Goal: Transaction & Acquisition: Purchase product/service

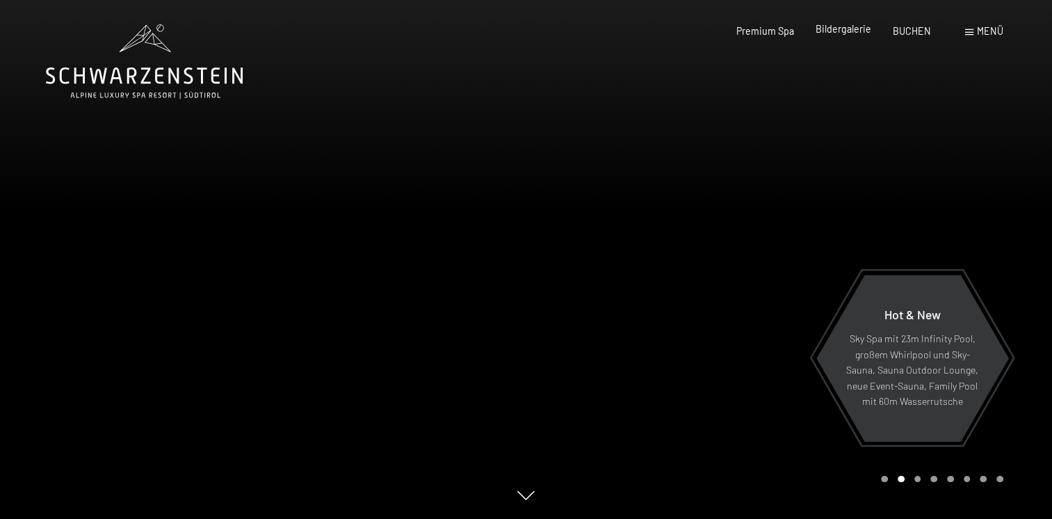
click at [846, 31] on span "Bildergalerie" at bounding box center [844, 29] width 56 height 12
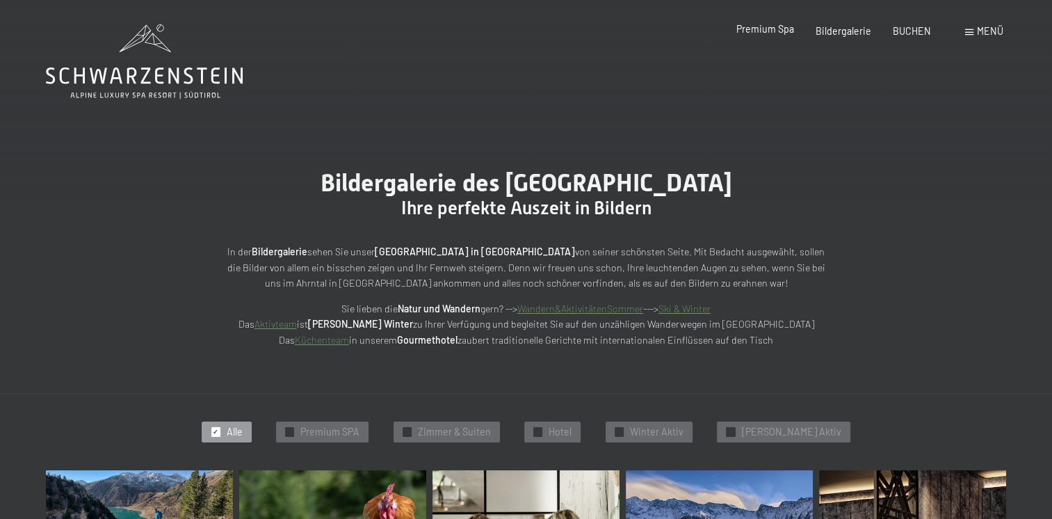
click at [765, 29] on span "Premium Spa" at bounding box center [765, 29] width 58 height 12
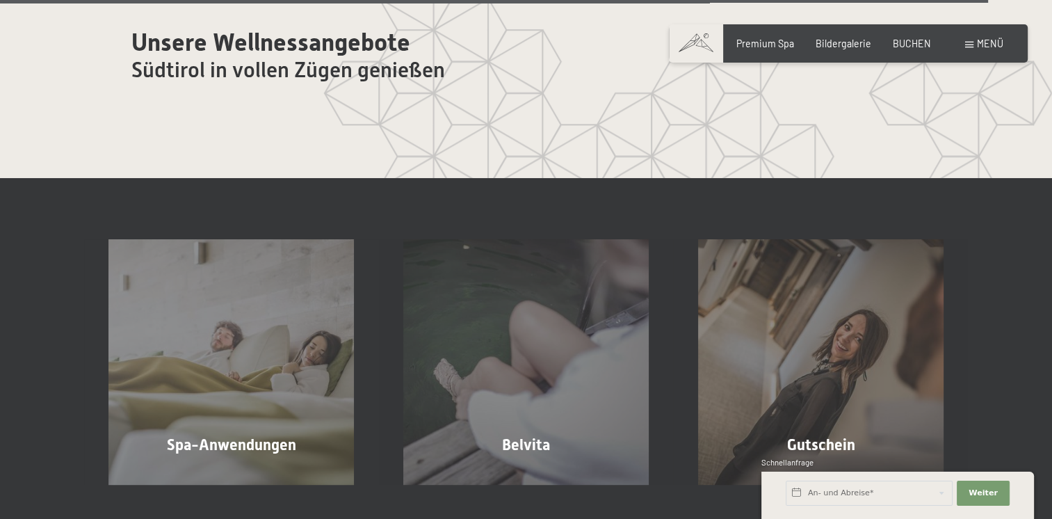
scroll to position [7300, 0]
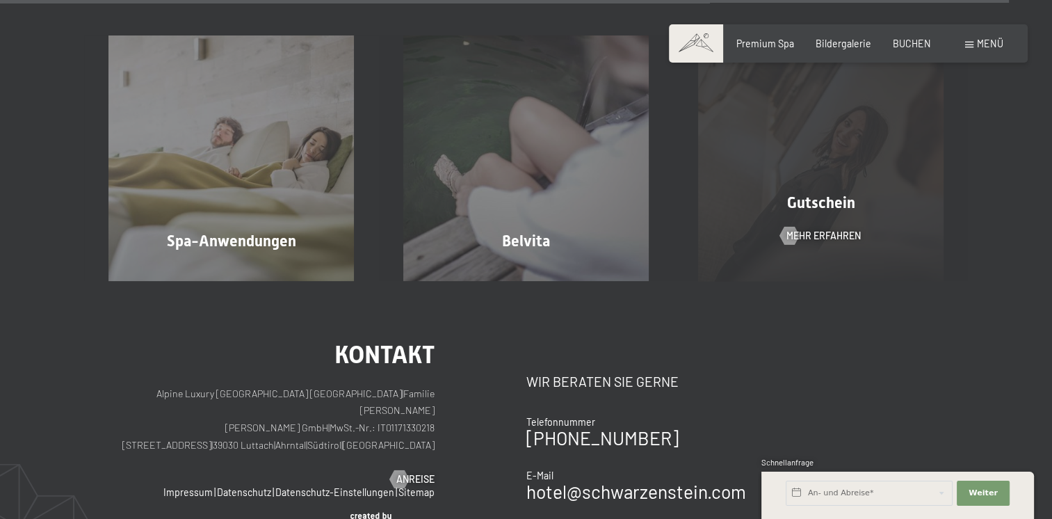
click at [791, 194] on span "Gutschein" at bounding box center [820, 202] width 68 height 17
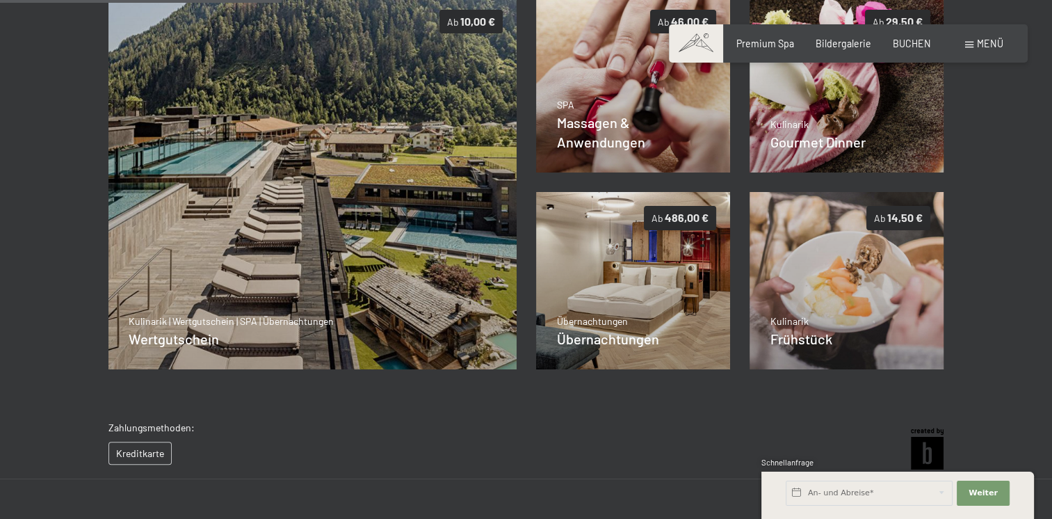
scroll to position [238, 0]
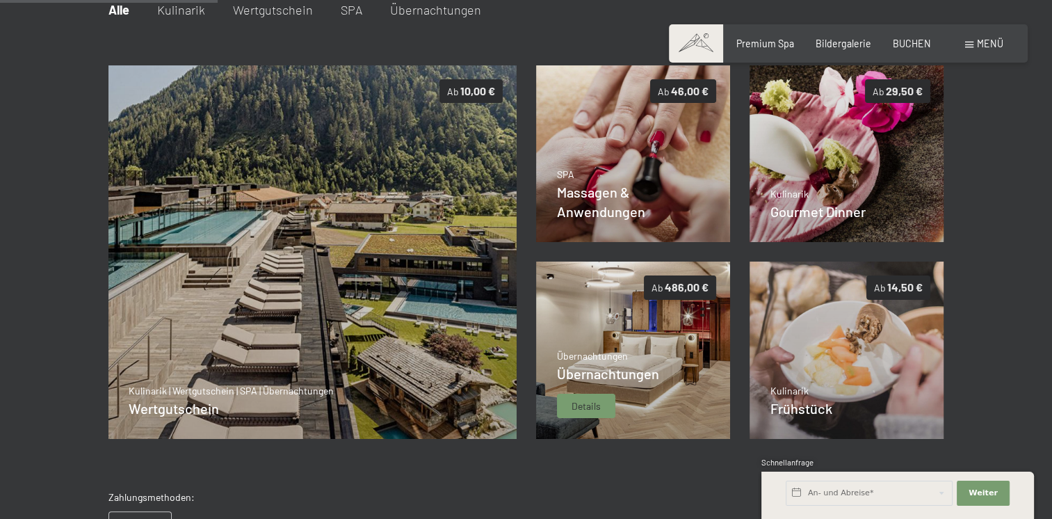
click at [585, 404] on span "Details" at bounding box center [586, 406] width 29 height 14
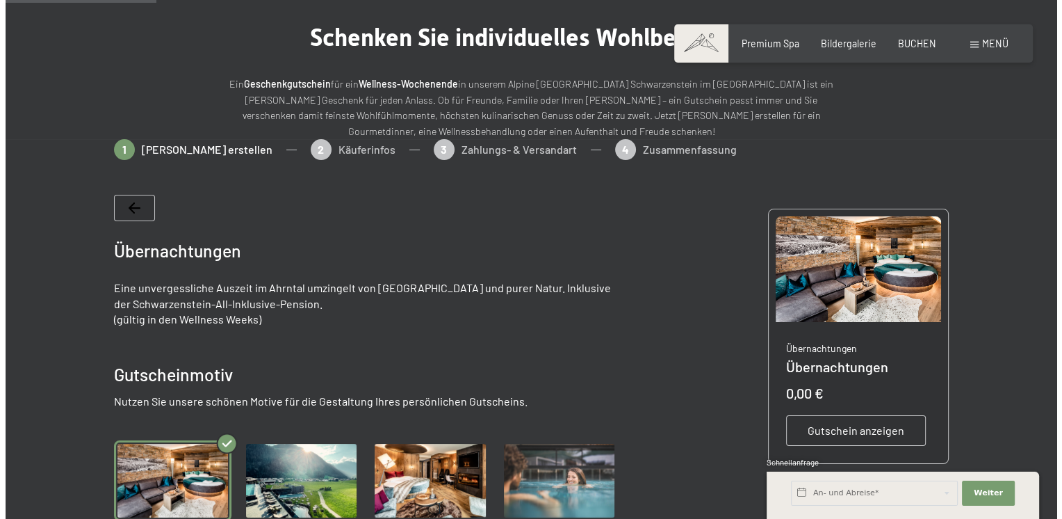
scroll to position [308, 0]
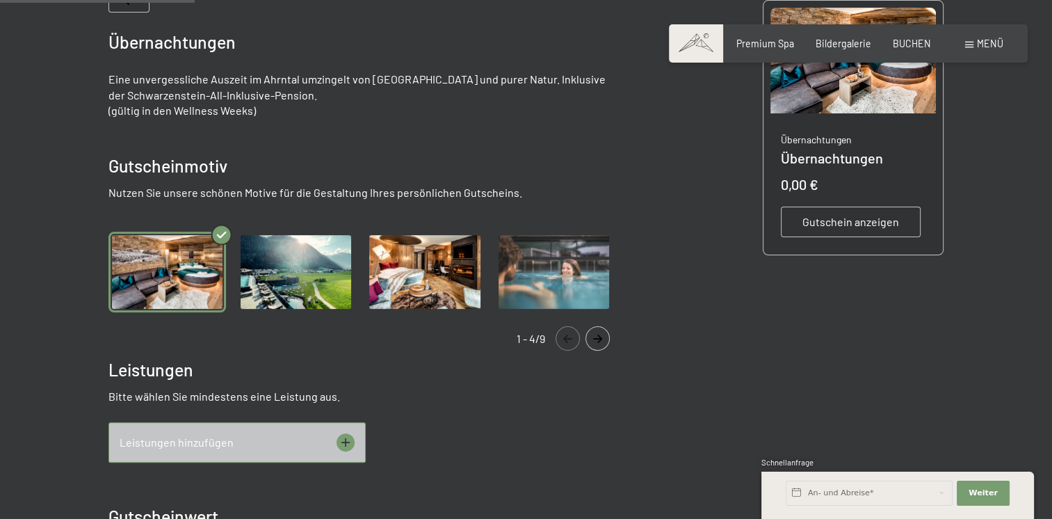
click at [348, 445] on icon at bounding box center [346, 442] width 18 height 18
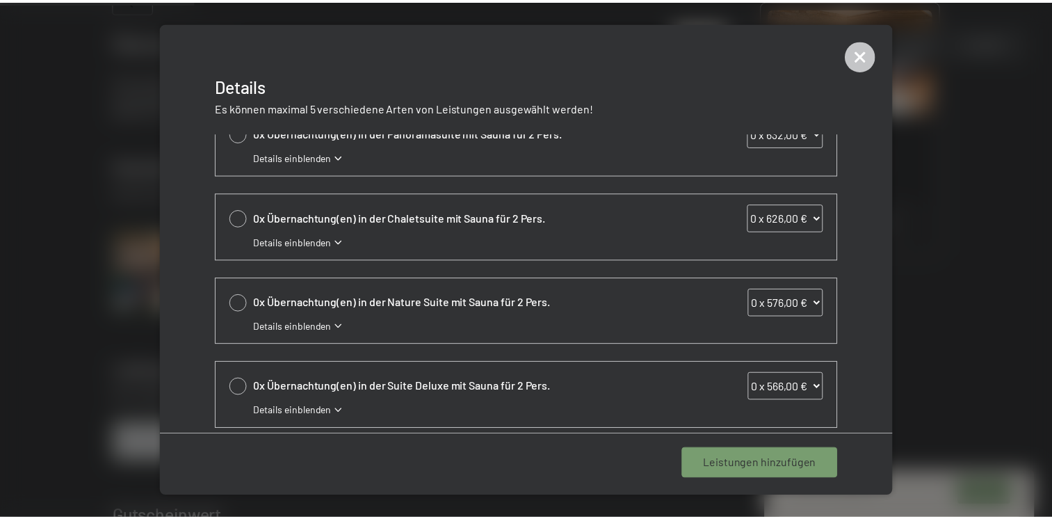
scroll to position [0, 0]
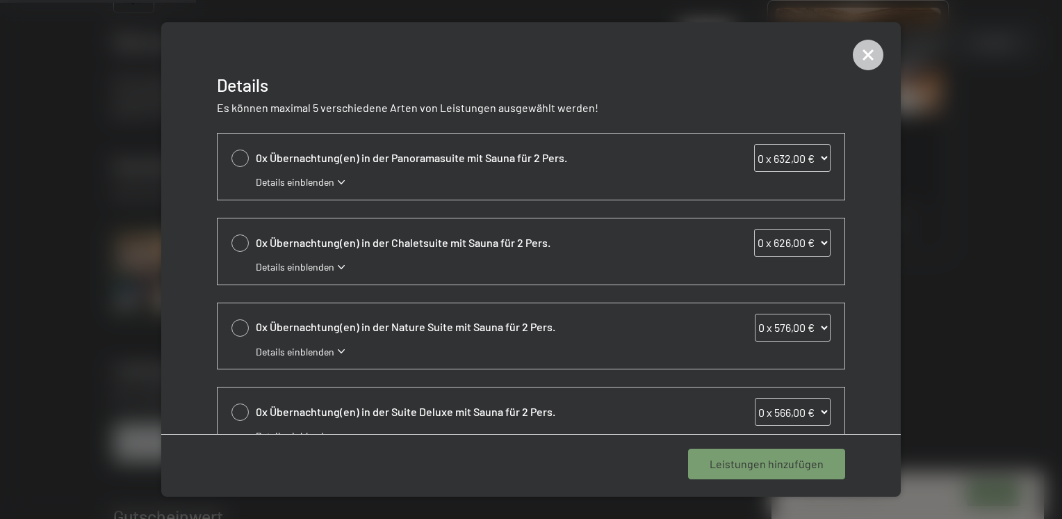
click at [315, 185] on span "Details einblenden" at bounding box center [295, 182] width 79 height 14
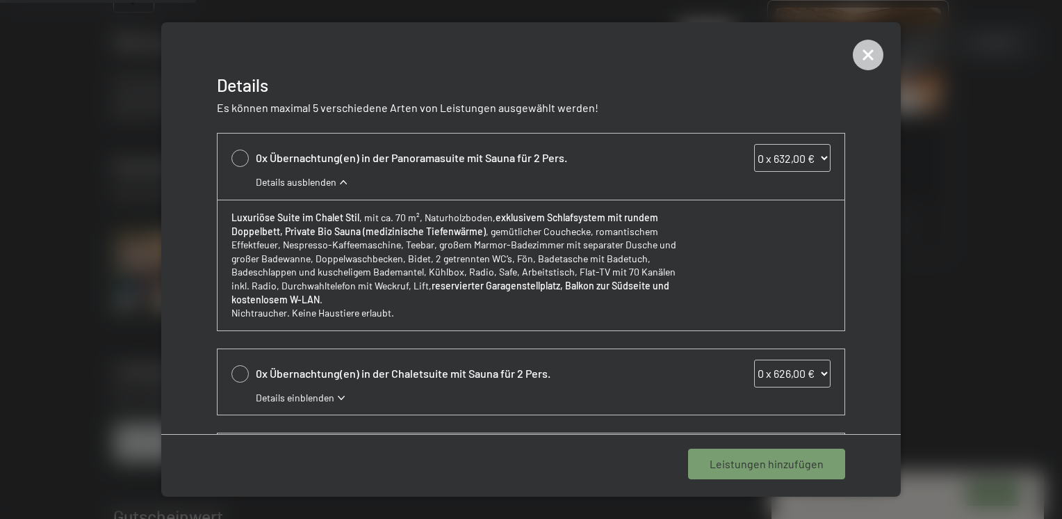
click at [238, 160] on div at bounding box center [240, 157] width 17 height 17
click at [236, 158] on icon at bounding box center [240, 159] width 16 height 6
click at [236, 158] on div at bounding box center [240, 157] width 17 height 17
click at [236, 158] on icon at bounding box center [240, 159] width 16 height 6
select select "0"
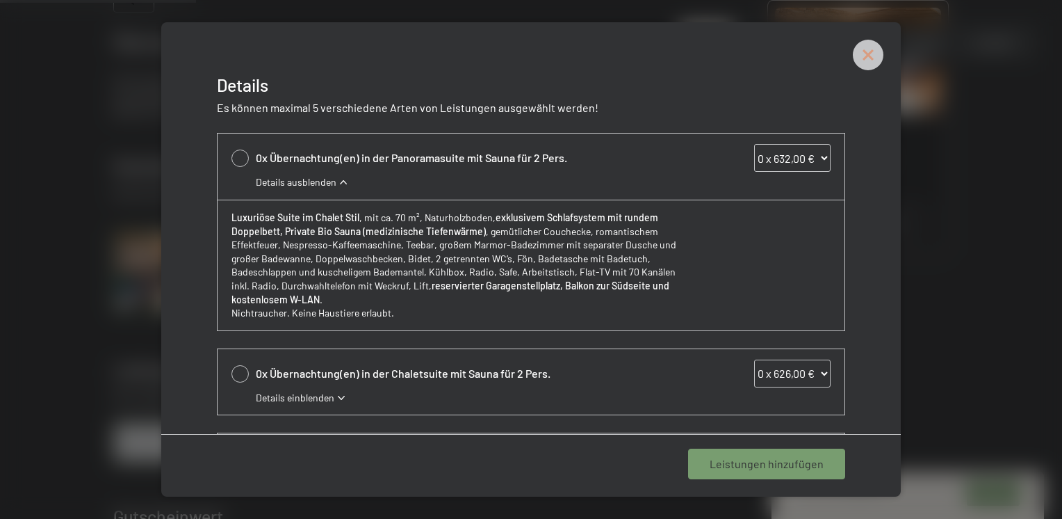
click at [870, 51] on icon at bounding box center [868, 55] width 31 height 31
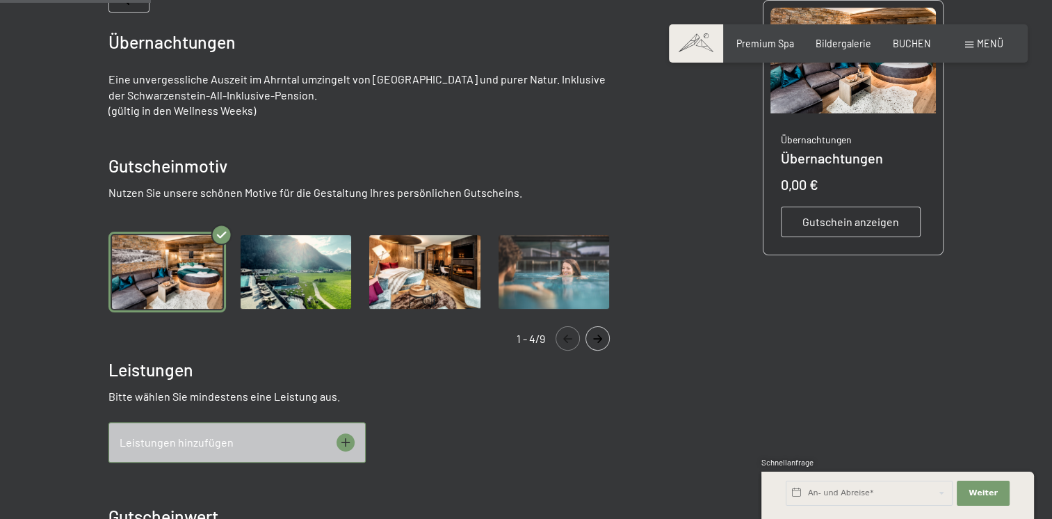
scroll to position [238, 0]
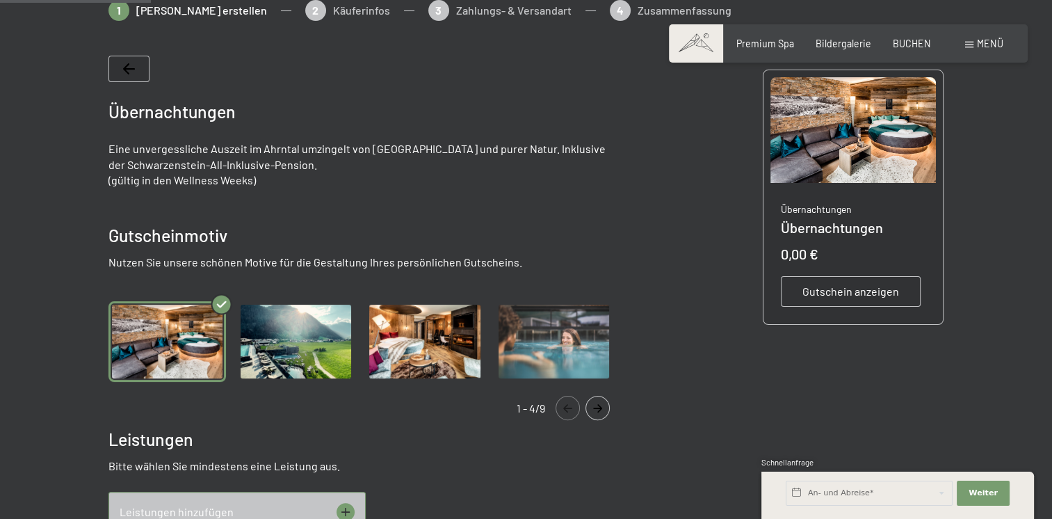
click at [595, 407] on icon "Navigate to next slide" at bounding box center [597, 408] width 9 height 8
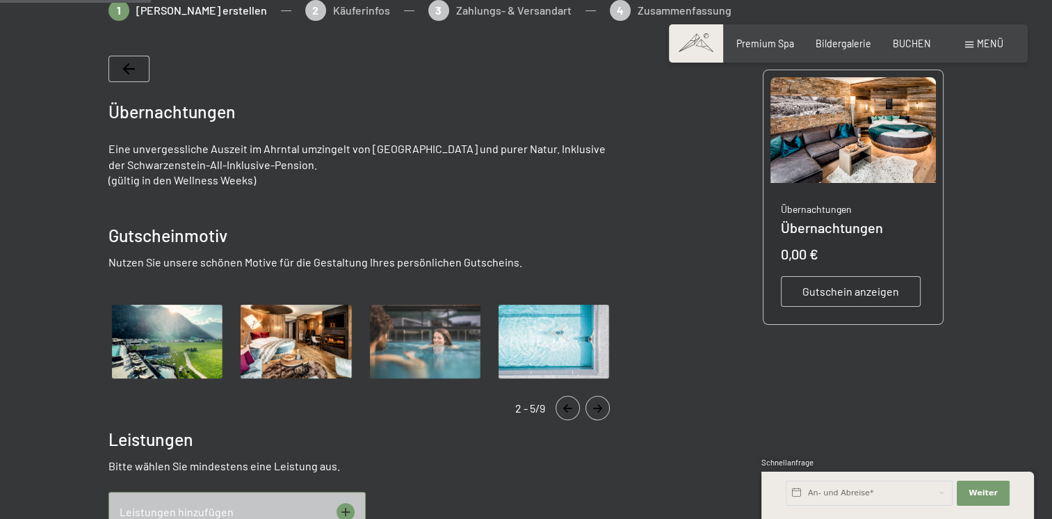
click at [595, 407] on icon "Navigate to next slide" at bounding box center [597, 408] width 9 height 8
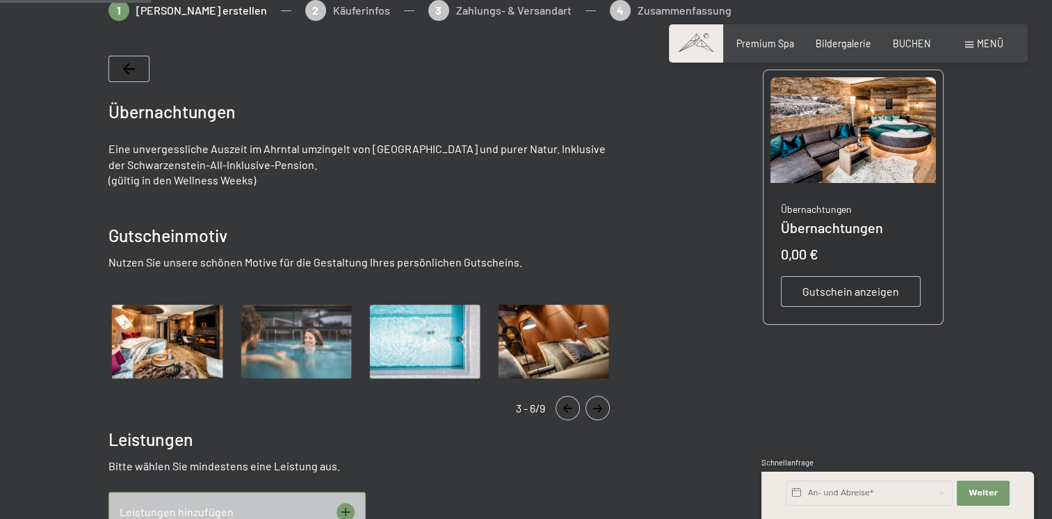
click at [592, 409] on icon "Navigate to next slide" at bounding box center [597, 408] width 23 height 8
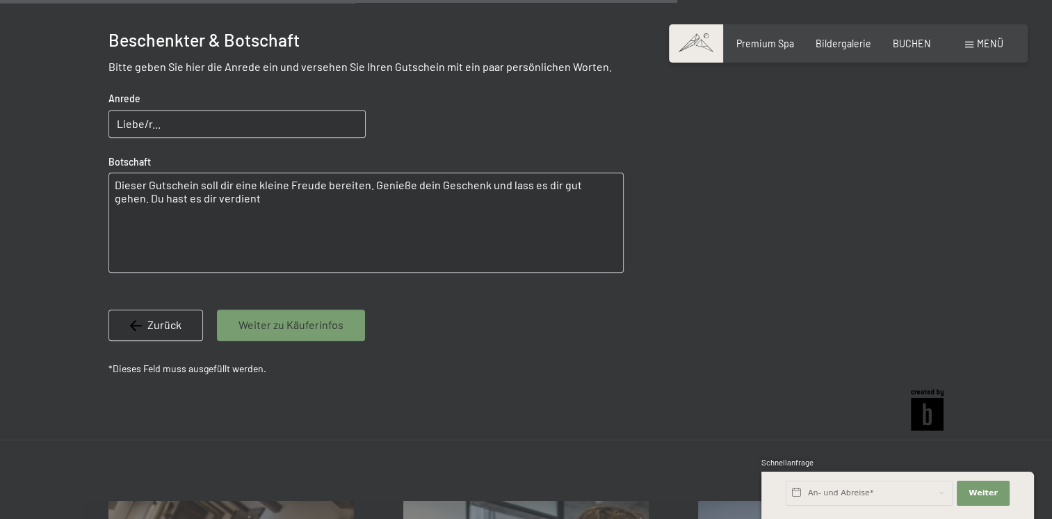
scroll to position [1073, 0]
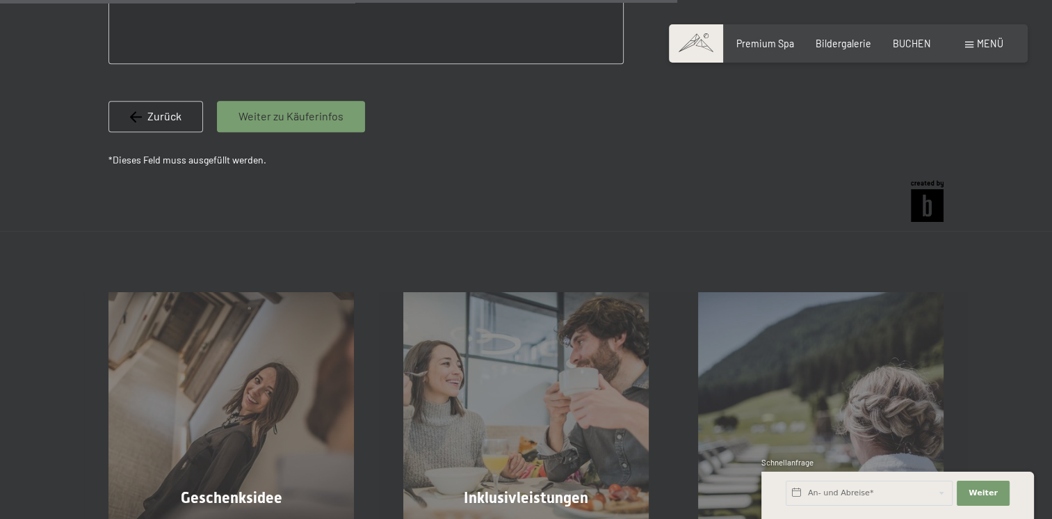
click at [313, 122] on span "Weiter zu Käuferinfos" at bounding box center [290, 115] width 105 height 15
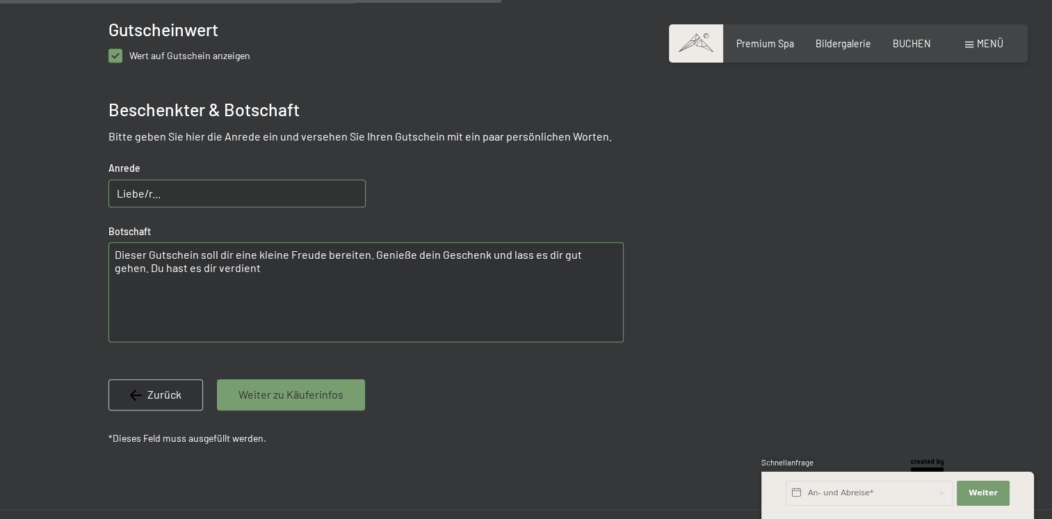
scroll to position [517, 0]
